Goal: Navigation & Orientation: Find specific page/section

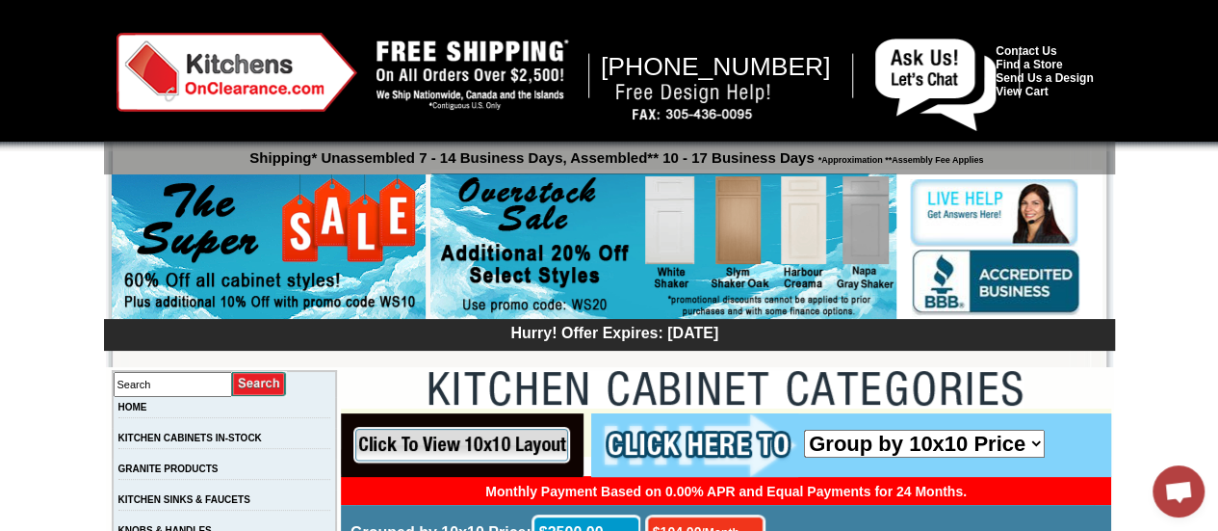
drag, startPoint x: 1227, startPoint y: 45, endPoint x: 1217, endPoint y: 13, distance: 34.1
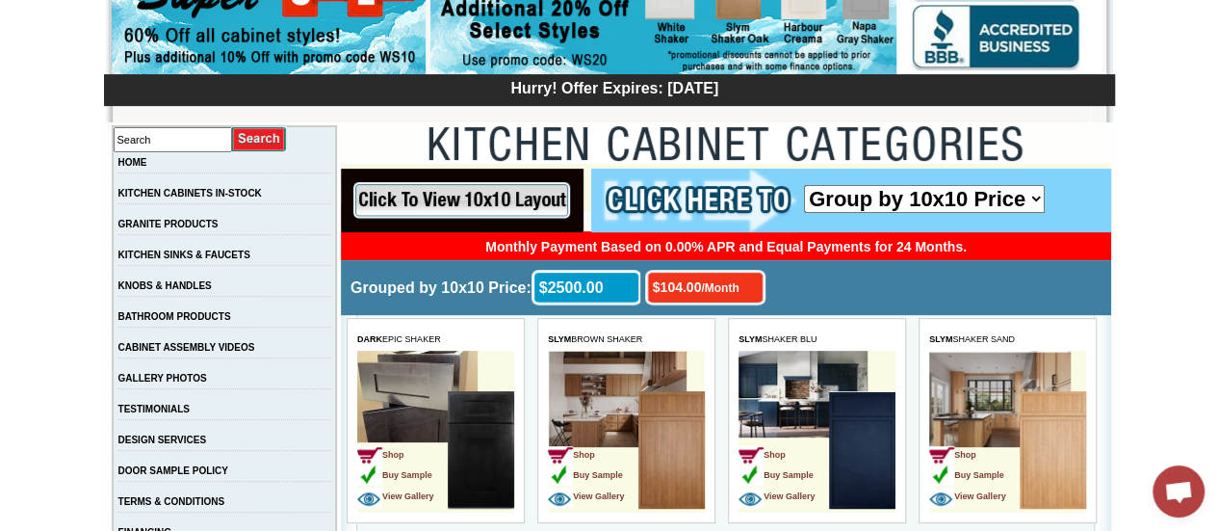
scroll to position [272, 0]
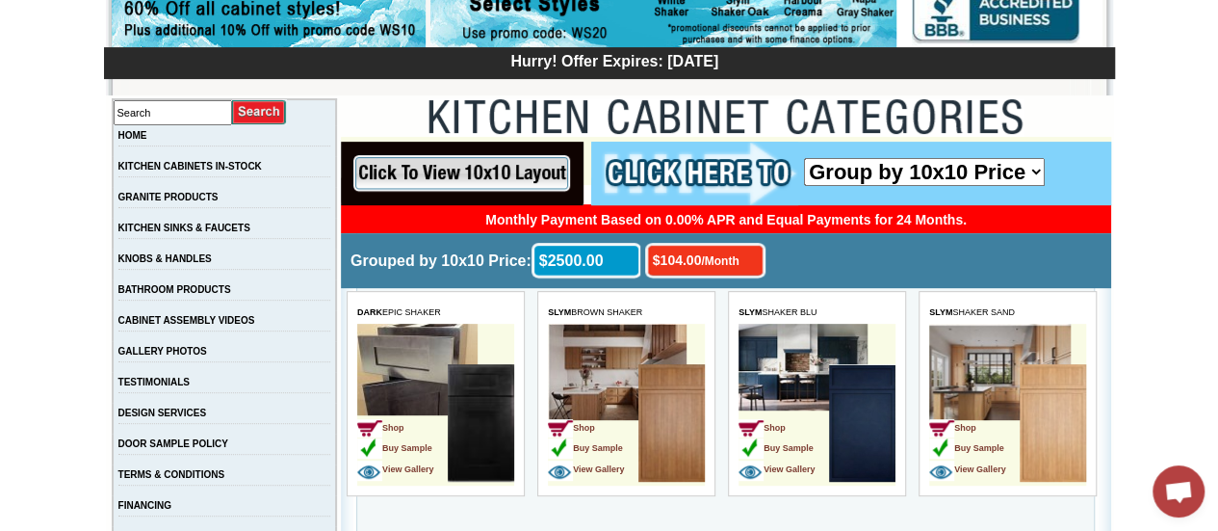
click at [507, 171] on input "image" at bounding box center [462, 174] width 243 height 64
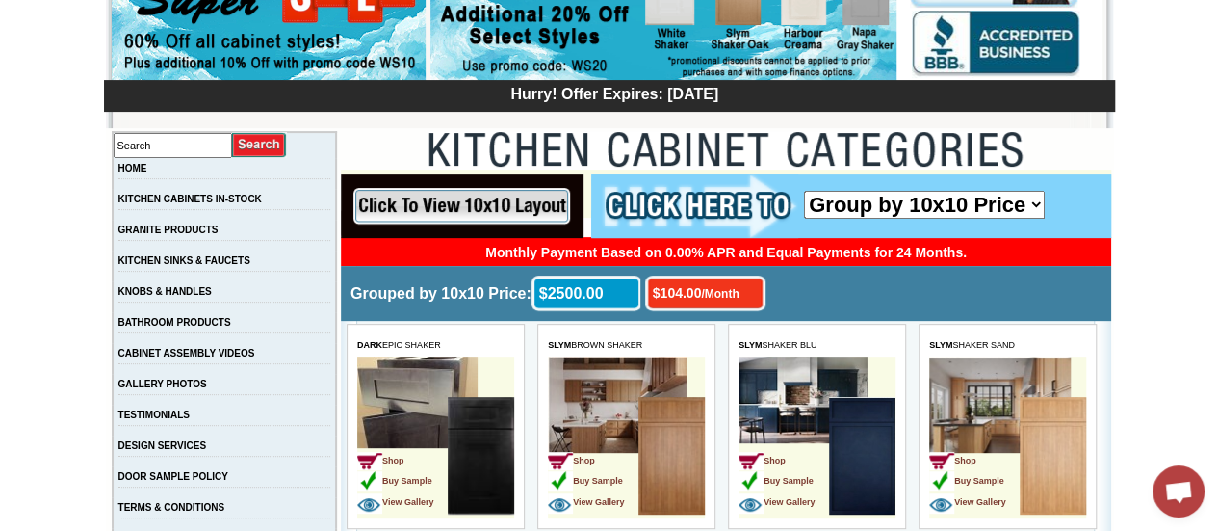
scroll to position [242, 0]
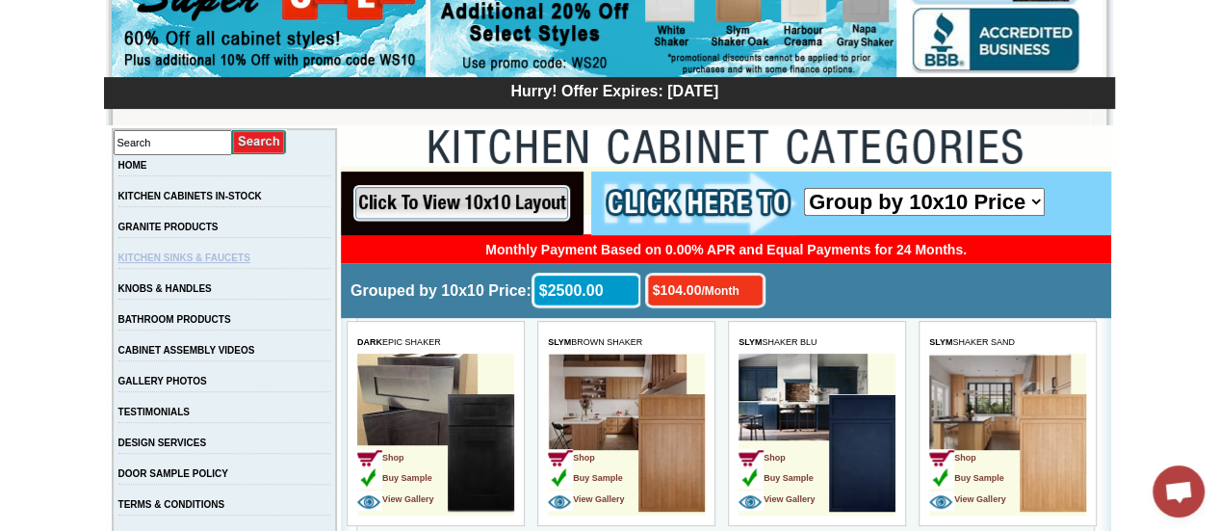
click at [250, 258] on link "KITCHEN SINKS & FAUCETS" at bounding box center [184, 257] width 132 height 11
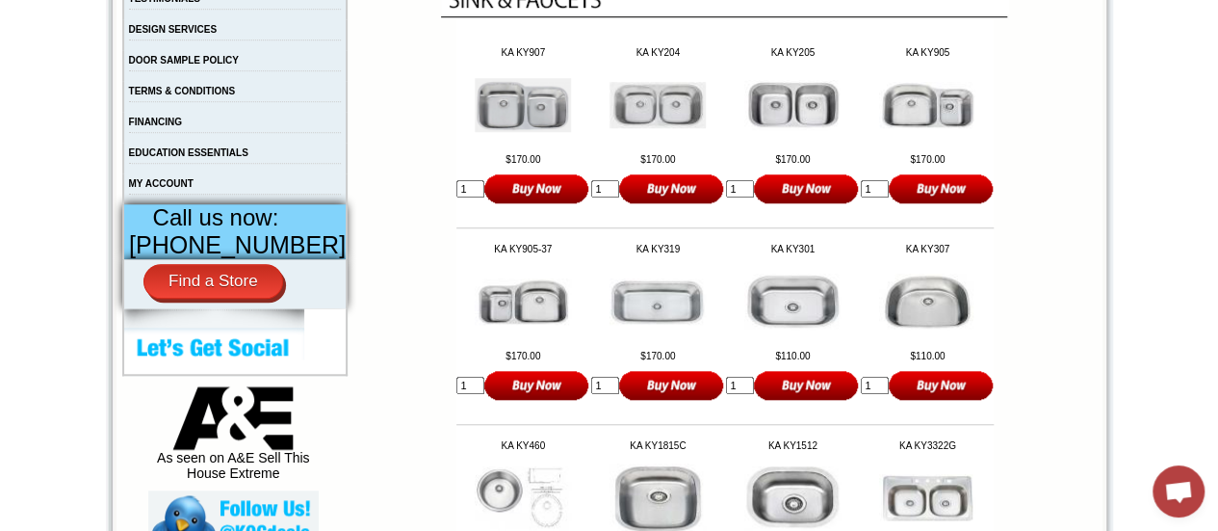
scroll to position [616, 0]
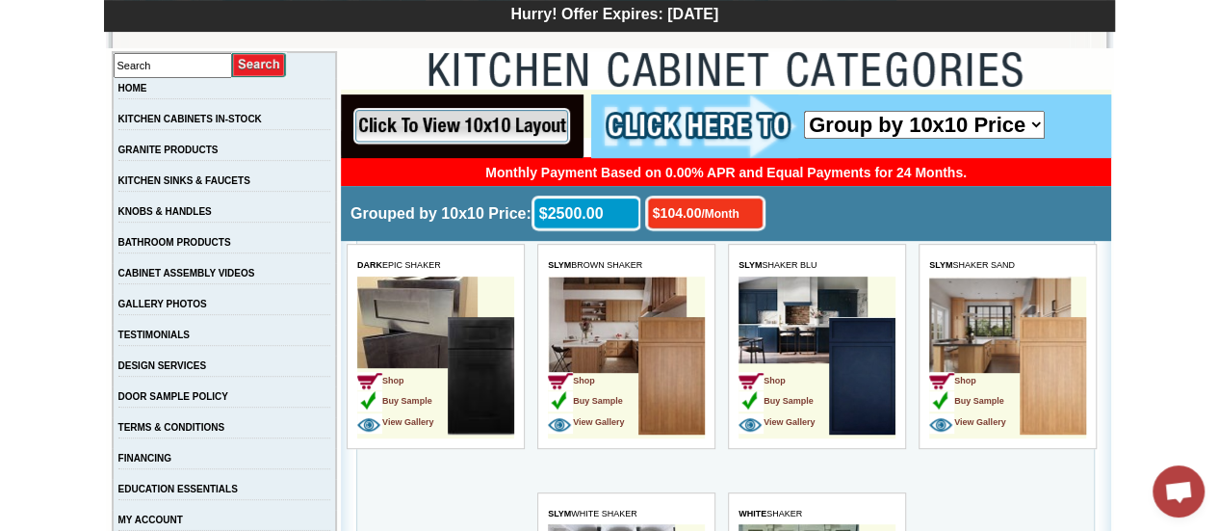
scroll to position [357, 0]
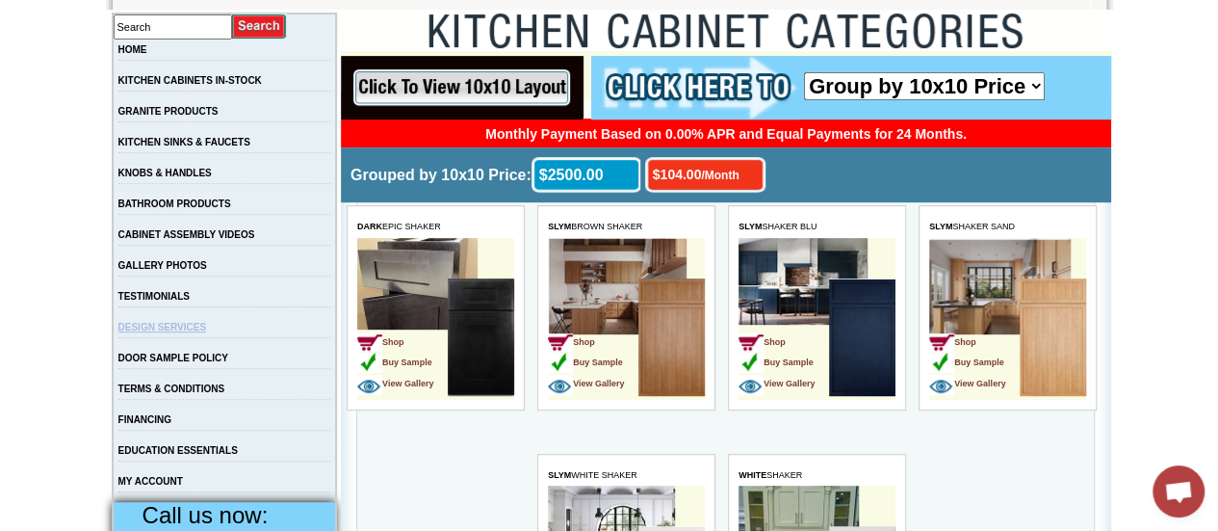
click at [206, 332] on link "DESIGN SERVICES" at bounding box center [162, 327] width 89 height 11
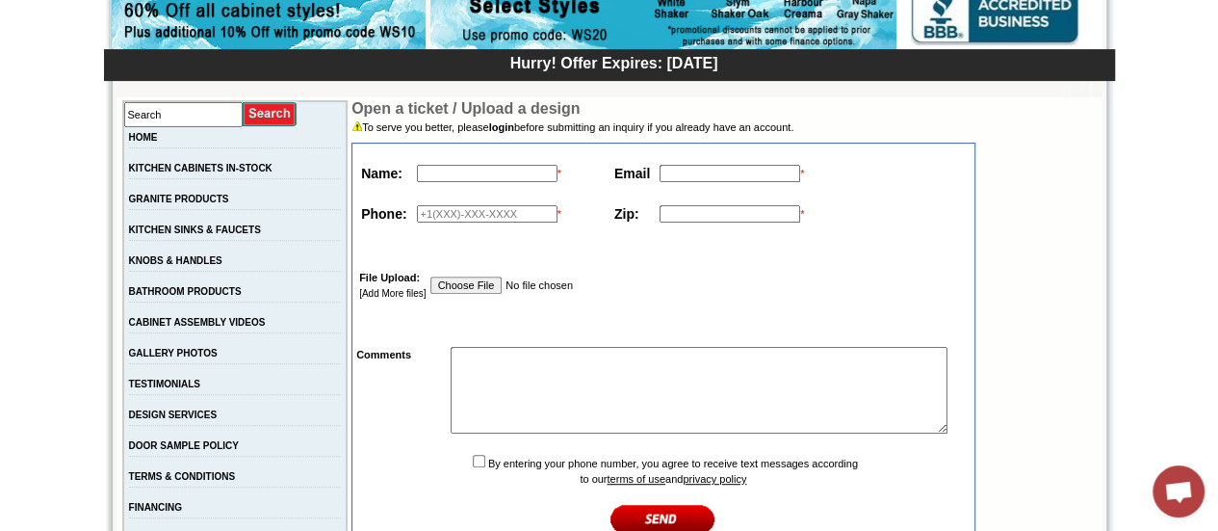
scroll to position [308, 0]
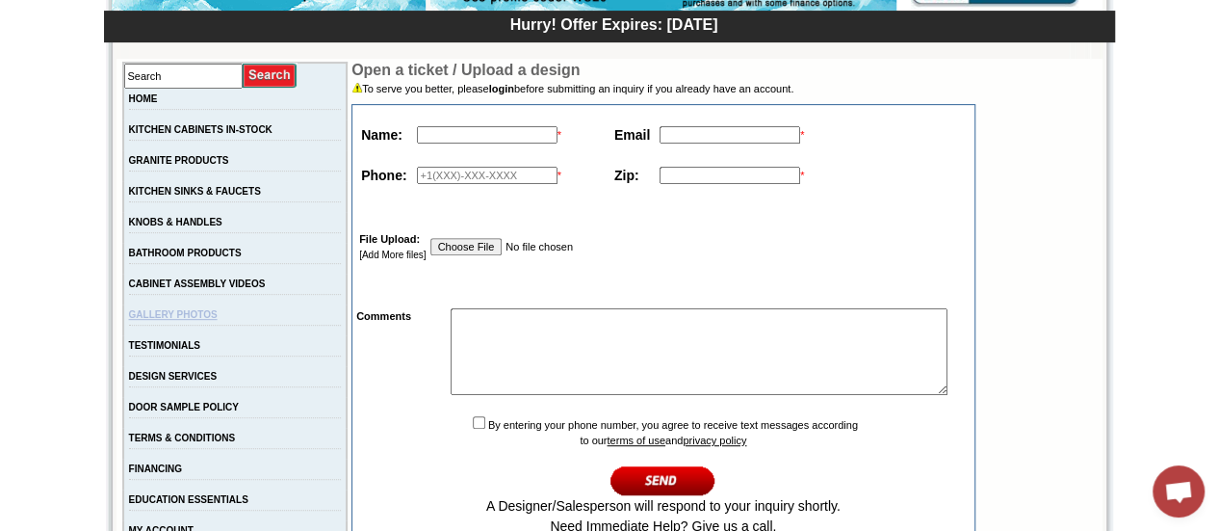
click at [196, 317] on link "GALLERY PHOTOS" at bounding box center [173, 314] width 89 height 11
